Goal: Task Accomplishment & Management: Complete application form

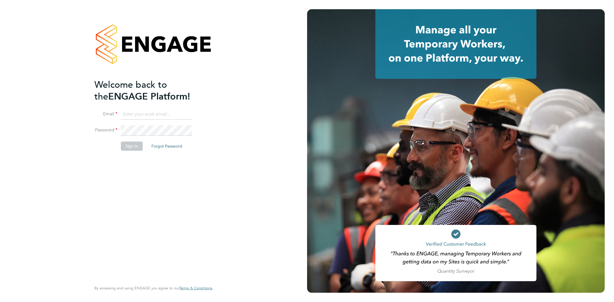
type input "[EMAIL_ADDRESS][DOMAIN_NAME]"
click at [134, 146] on button "Sign In" at bounding box center [132, 146] width 22 height 9
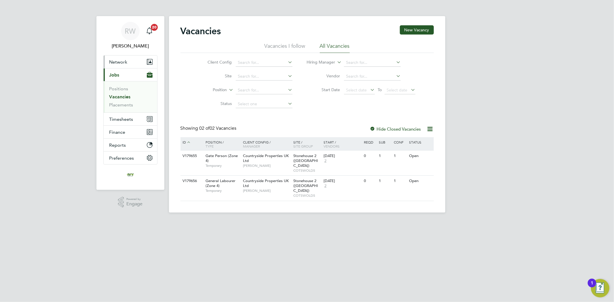
click at [123, 64] on span "Network" at bounding box center [118, 61] width 18 height 5
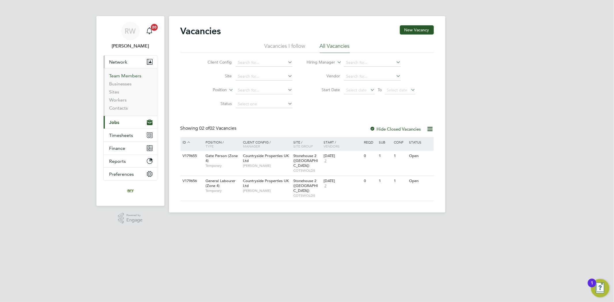
click at [125, 78] on link "Team Members" at bounding box center [125, 75] width 32 height 5
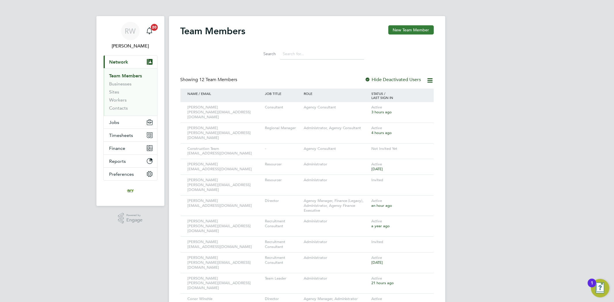
click at [408, 30] on button "New Team Member" at bounding box center [410, 29] width 45 height 9
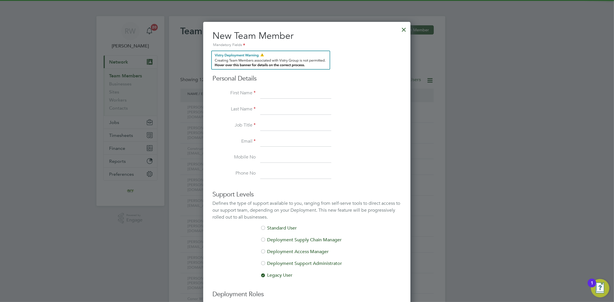
scroll to position [367, 207]
drag, startPoint x: 270, startPoint y: 92, endPoint x: 271, endPoint y: 96, distance: 3.6
click at [271, 95] on input at bounding box center [295, 93] width 71 height 10
type input "[PERSON_NAME]"
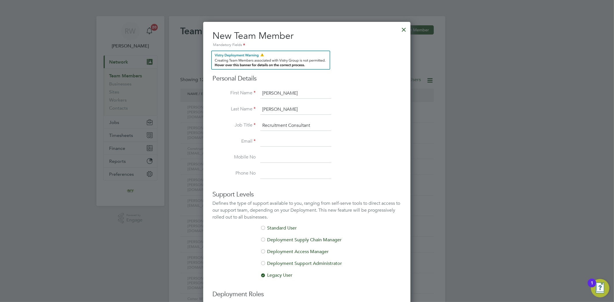
type input "Recruitment Consultant"
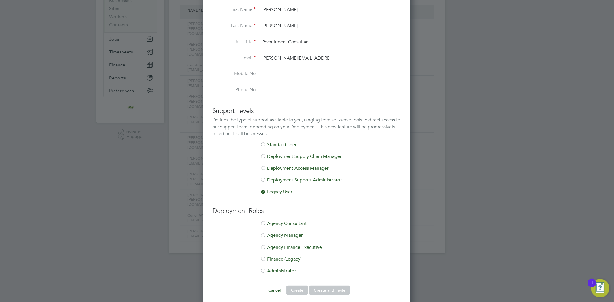
scroll to position [87, 0]
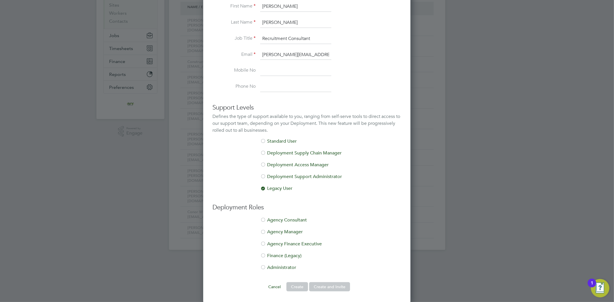
type input "[PERSON_NAME][EMAIL_ADDRESS][DOMAIN_NAME]"
click at [264, 220] on div at bounding box center [263, 220] width 6 height 6
click at [340, 284] on button "Create and Invite" at bounding box center [329, 286] width 41 height 9
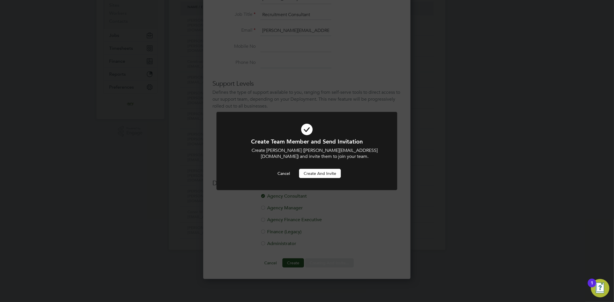
scroll to position [3, 3]
click at [323, 177] on button "Create and invite" at bounding box center [320, 173] width 42 height 9
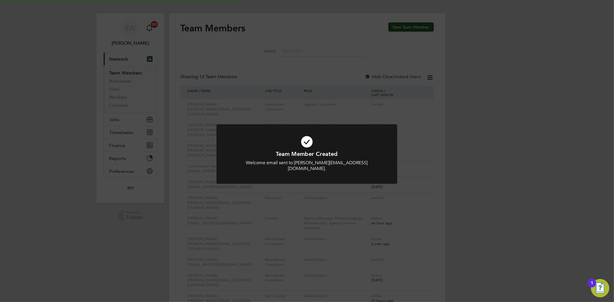
scroll to position [0, 0]
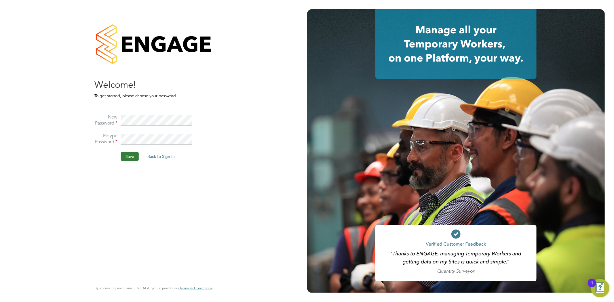
click at [131, 154] on button "Save" at bounding box center [130, 156] width 18 height 9
